Goal: Find specific page/section: Find specific page/section

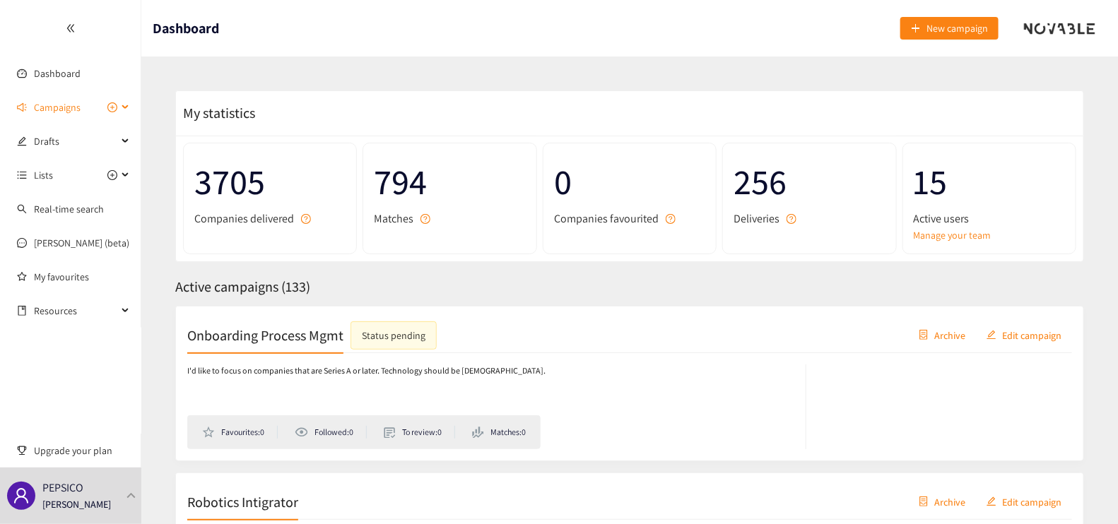
click at [60, 107] on span "Campaigns" at bounding box center [57, 107] width 47 height 28
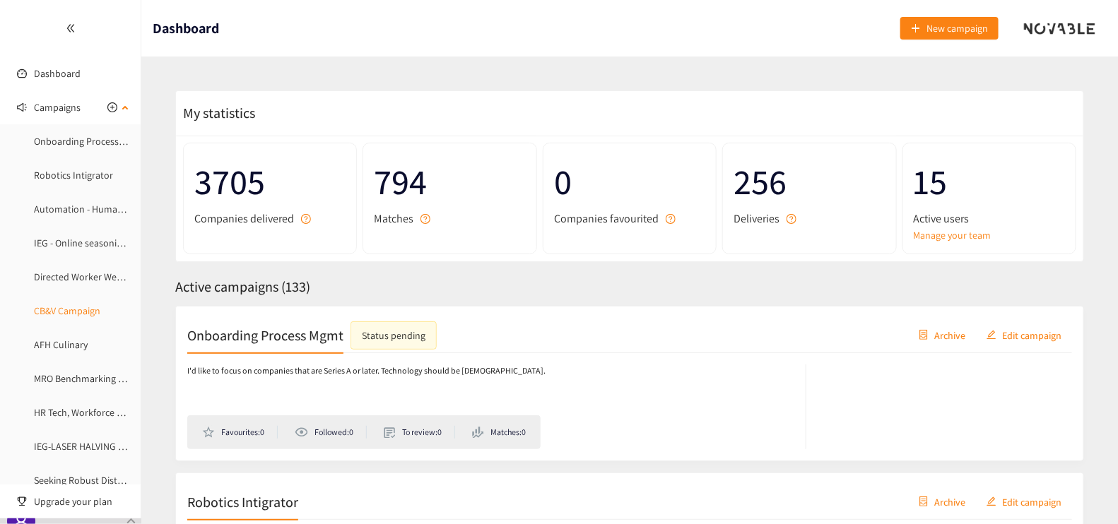
click at [56, 313] on link "CB&V Campaign" at bounding box center [67, 310] width 66 height 13
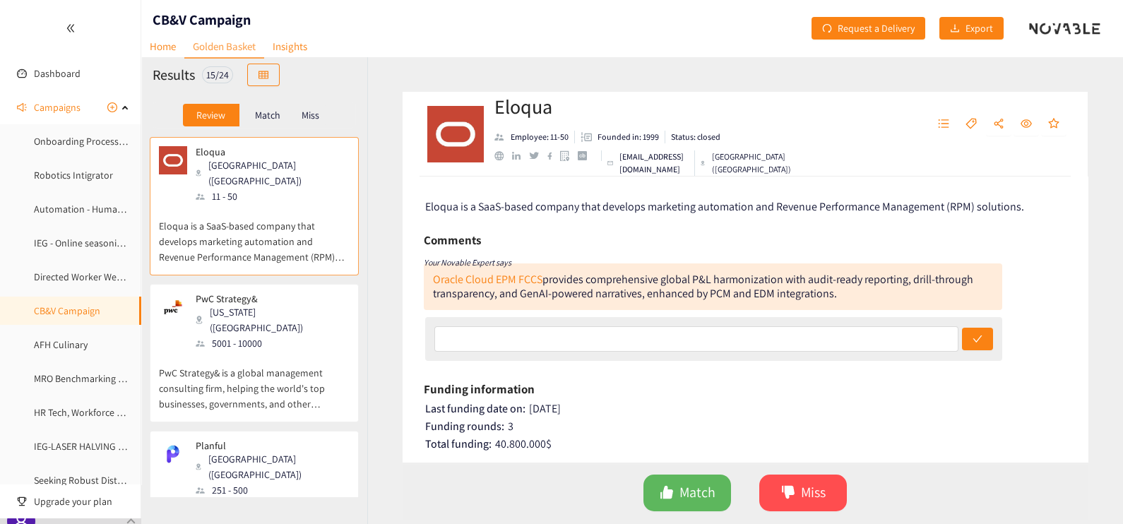
click at [307, 117] on p "Miss" at bounding box center [311, 114] width 18 height 11
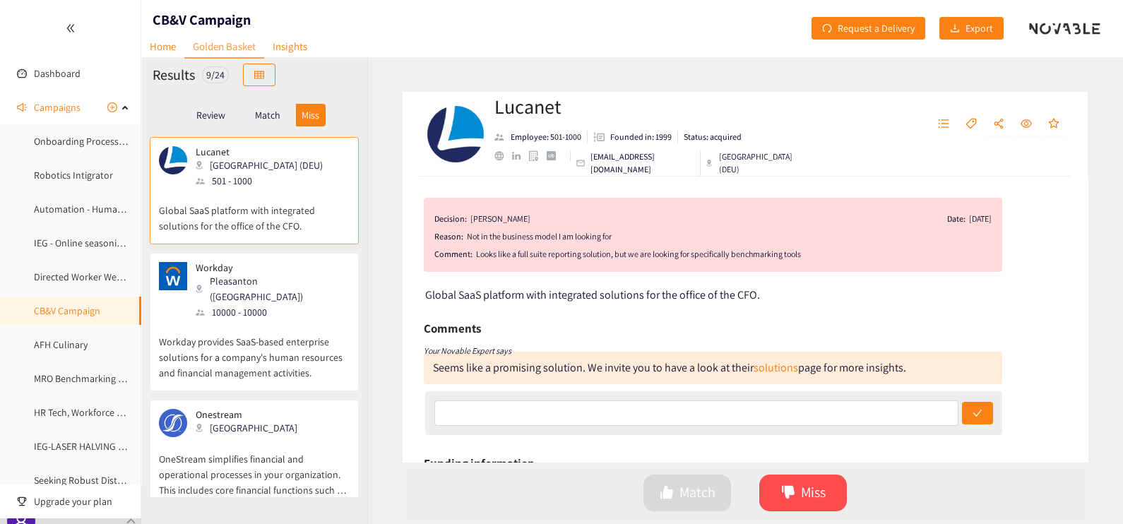
click at [268, 120] on p "Match" at bounding box center [267, 114] width 25 height 11
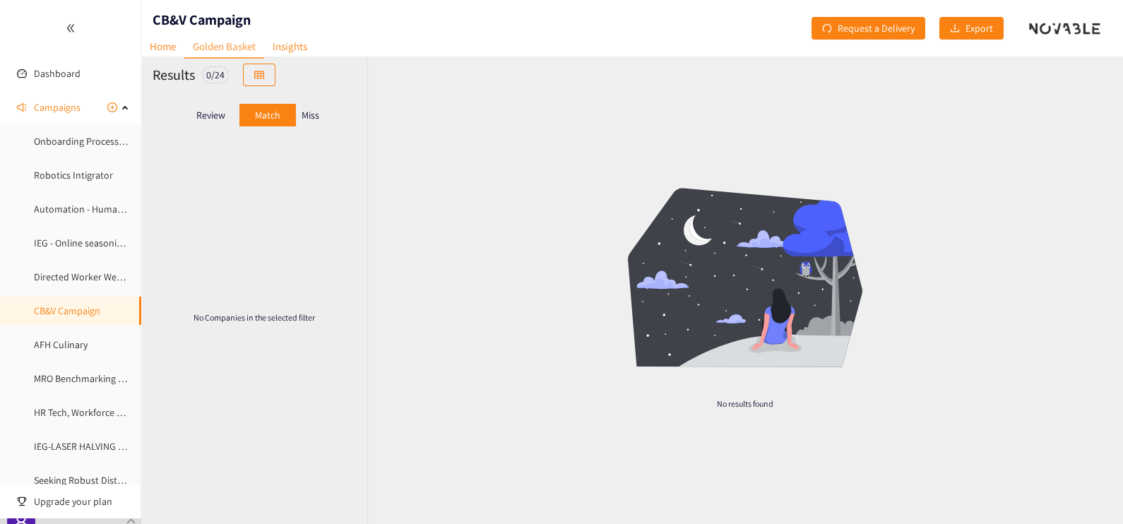
click at [213, 117] on p "Review" at bounding box center [210, 114] width 29 height 11
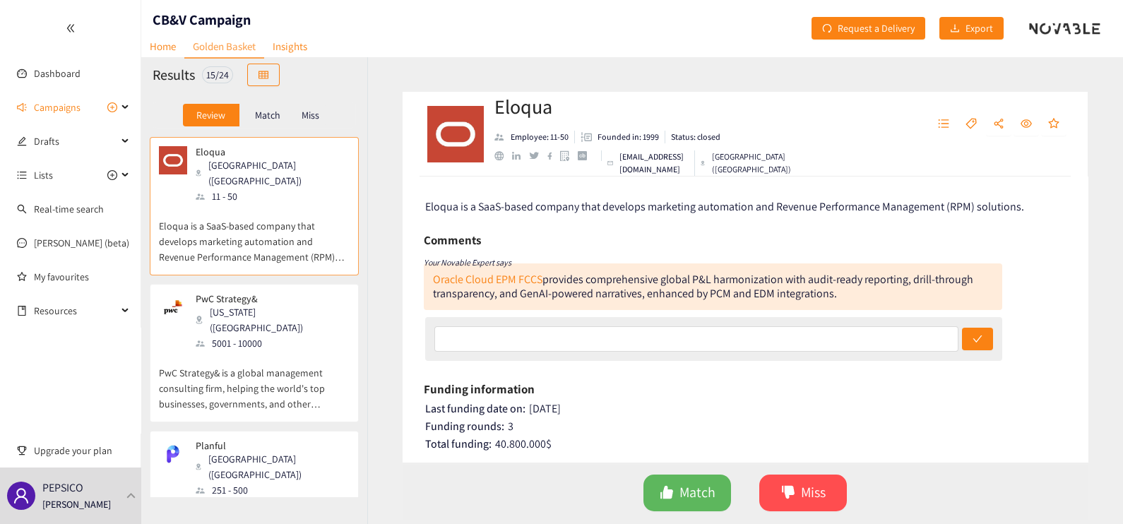
click at [187, 314] on div "PwC Strategy& [US_STATE] ([GEOGRAPHIC_DATA]) 5001 - 10000" at bounding box center [263, 322] width 153 height 58
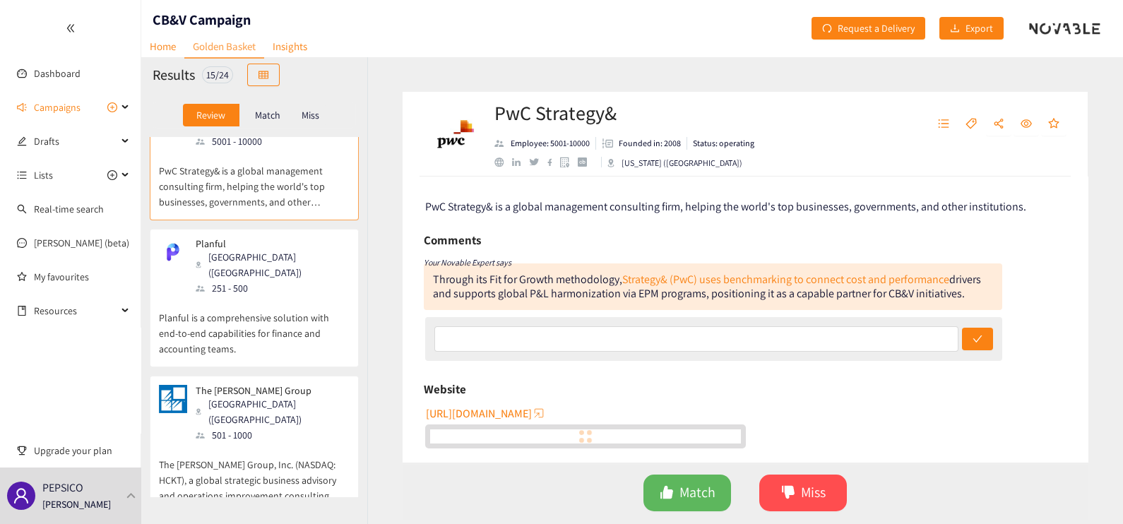
scroll to position [203, 0]
click at [236, 295] on p "Planful is a comprehensive solution with end-to-end capabilities for finance an…" at bounding box center [254, 325] width 191 height 61
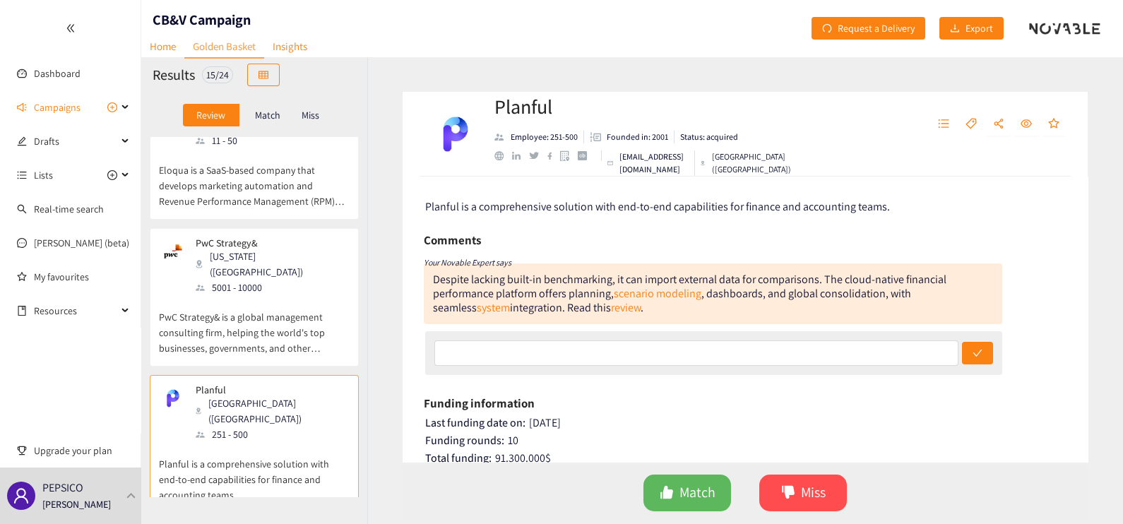
scroll to position [0, 0]
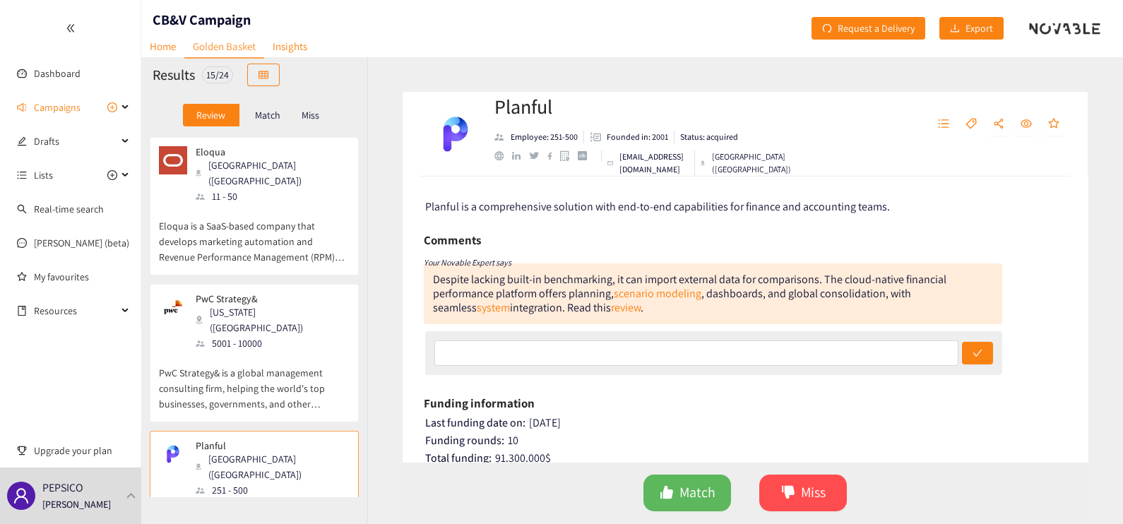
click at [213, 189] on div "11 - 50" at bounding box center [272, 197] width 153 height 16
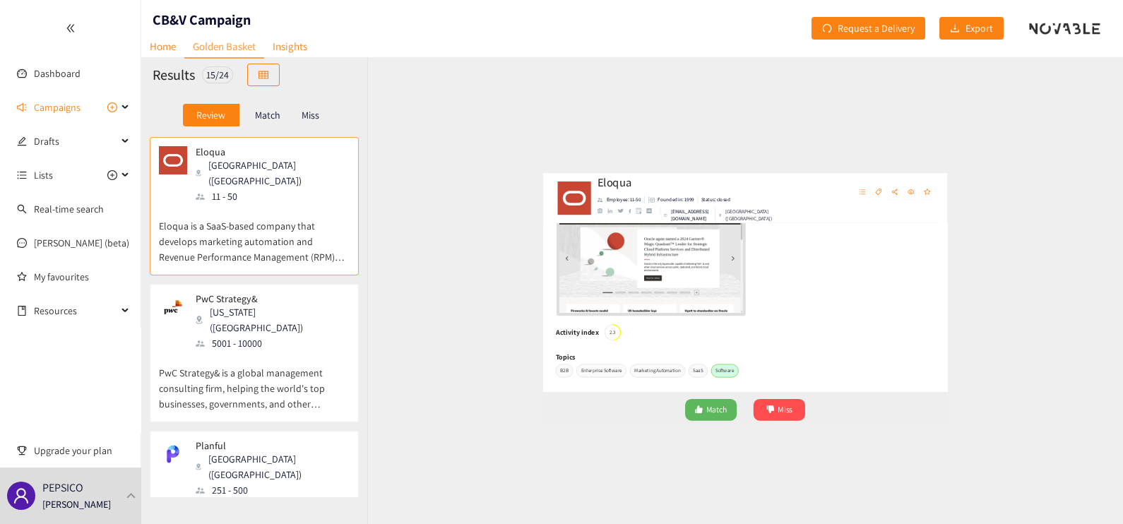
scroll to position [582, 0]
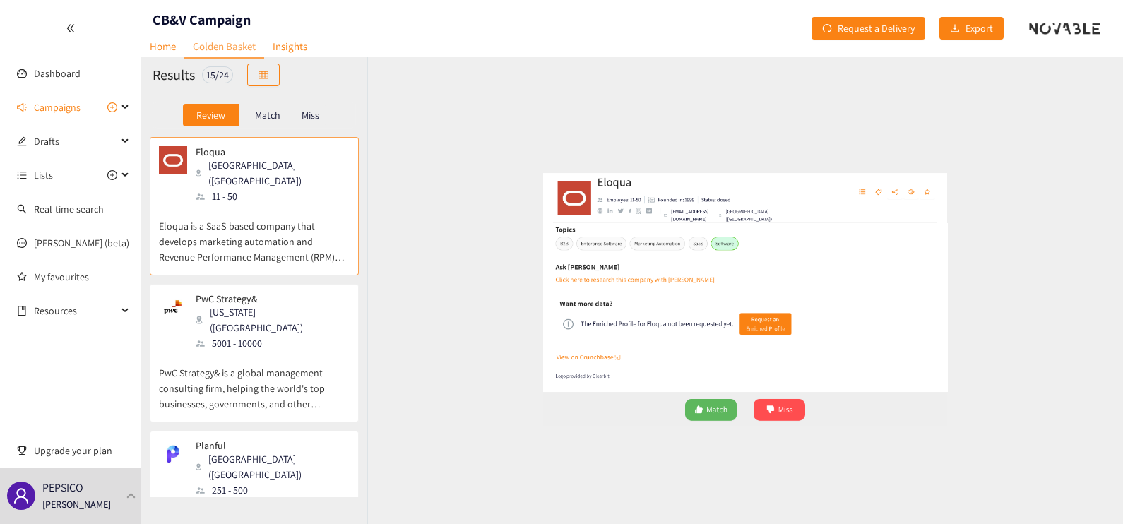
click at [291, 379] on p "PwC Strategy& is a global management consulting firm, helping the world's top b…" at bounding box center [254, 381] width 191 height 61
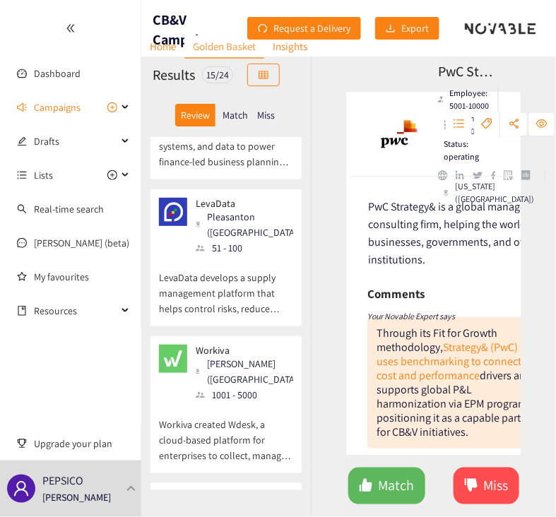
scroll to position [0, 0]
